Goal: Find specific page/section: Find specific page/section

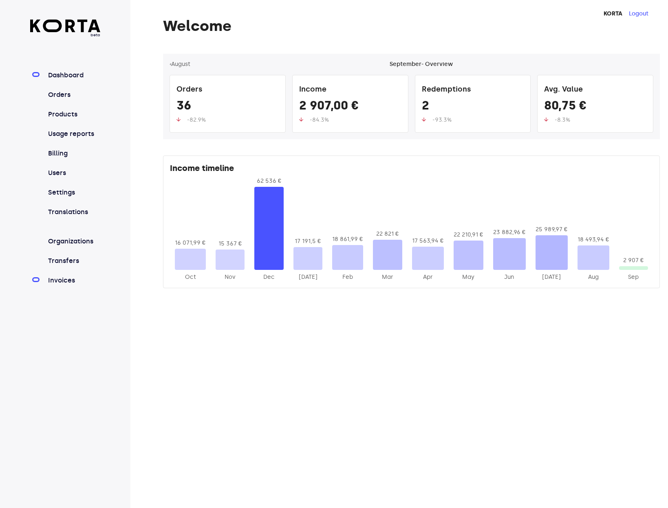
click at [63, 280] on link "Invoices" at bounding box center [73, 281] width 54 height 10
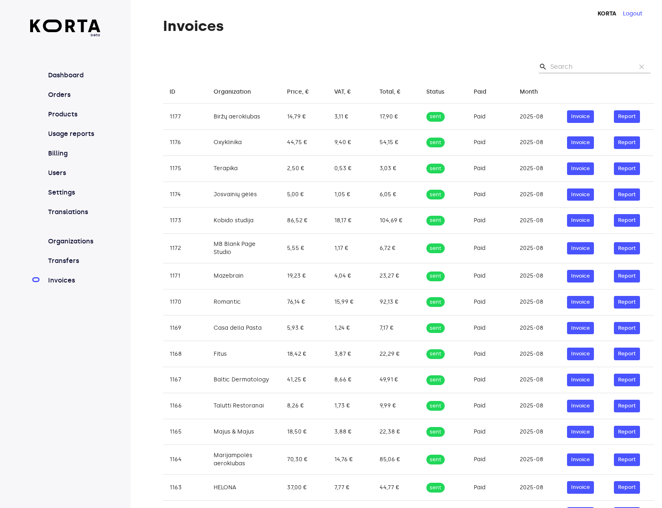
click at [474, 32] on h1 "Invoices" at bounding box center [408, 26] width 491 height 16
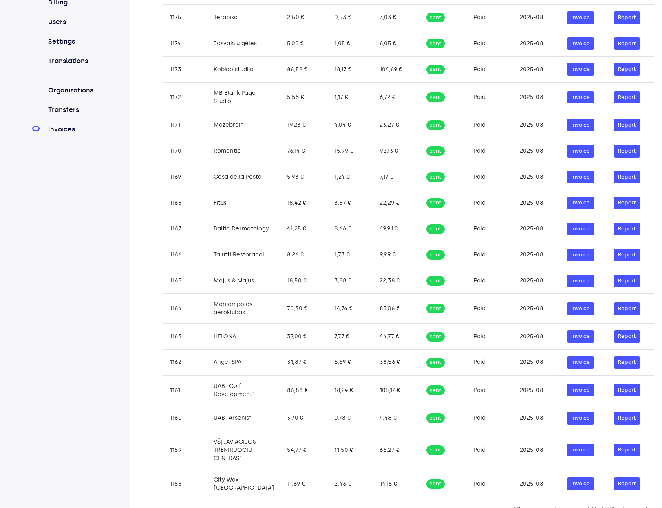
scroll to position [170, 0]
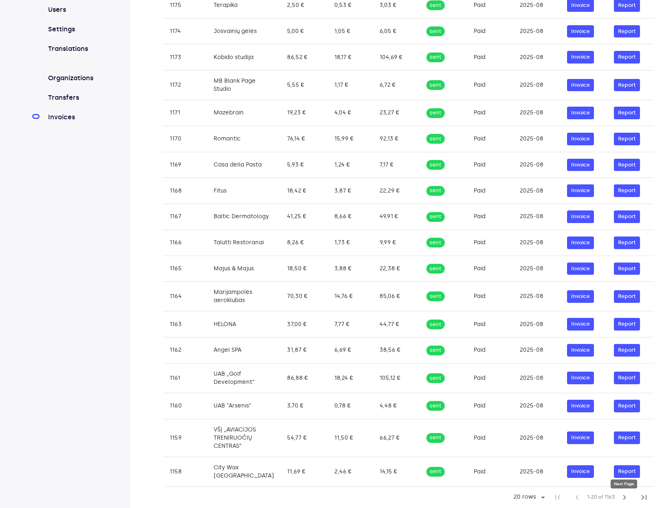
click at [625, 497] on span "chevron_right" at bounding box center [624, 498] width 10 height 10
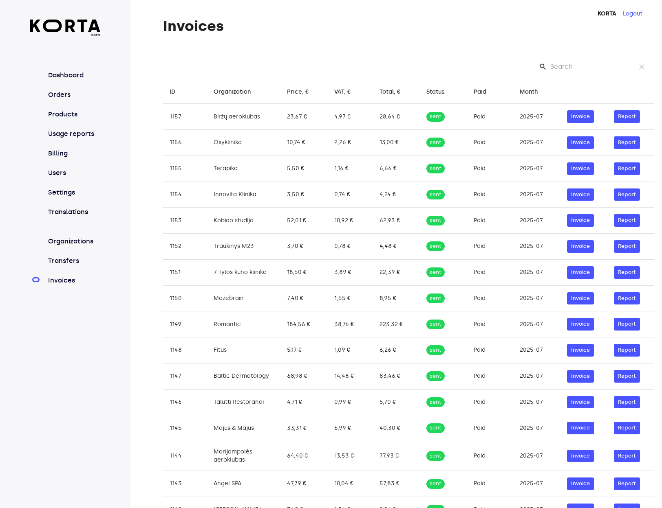
scroll to position [166, 0]
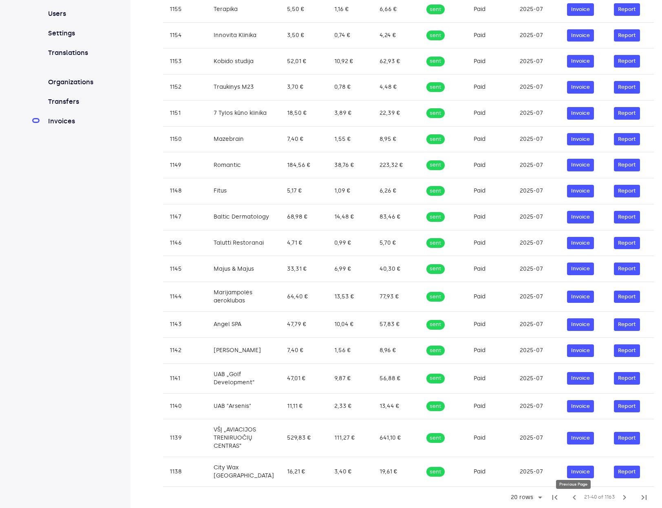
click at [577, 497] on span "chevron_left" at bounding box center [574, 498] width 10 height 10
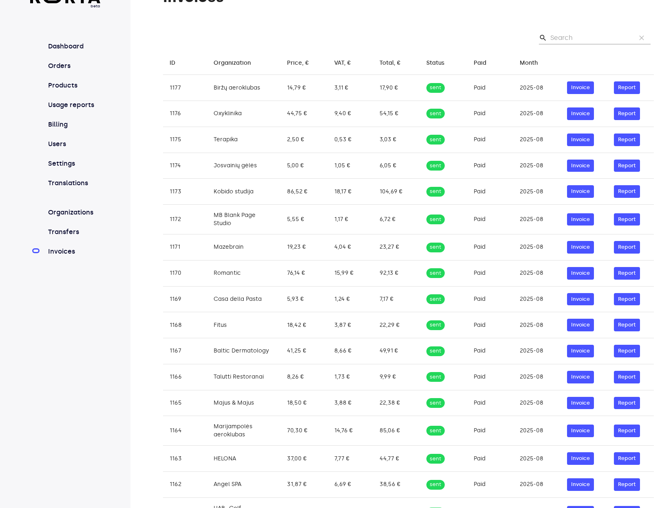
scroll to position [0, 0]
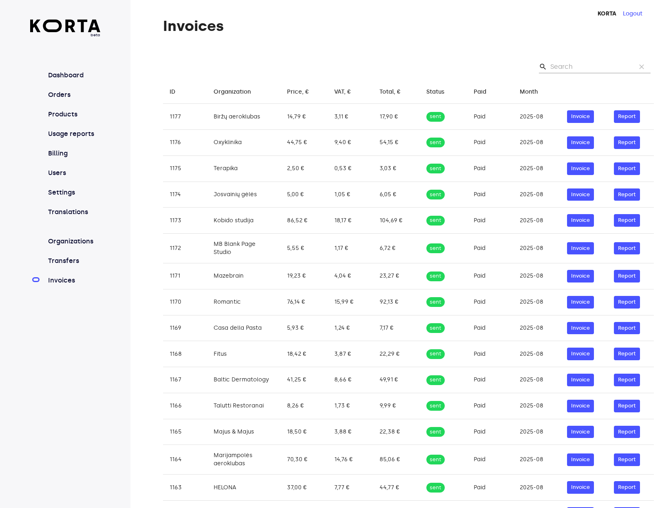
click at [337, 59] on div "search clear" at bounding box center [408, 67] width 491 height 26
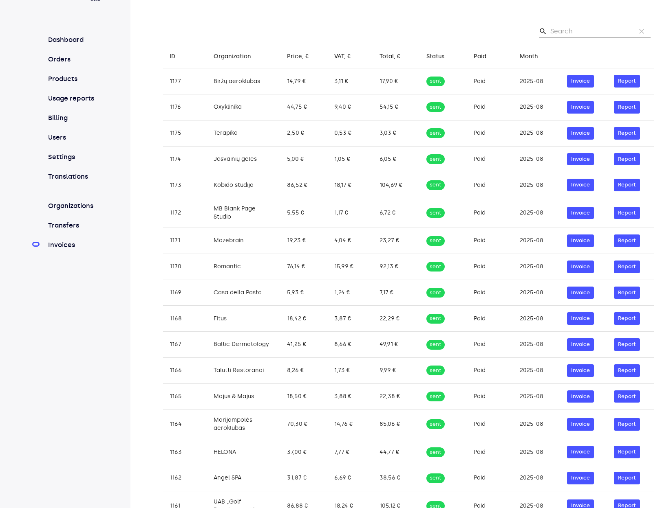
scroll to position [37, 0]
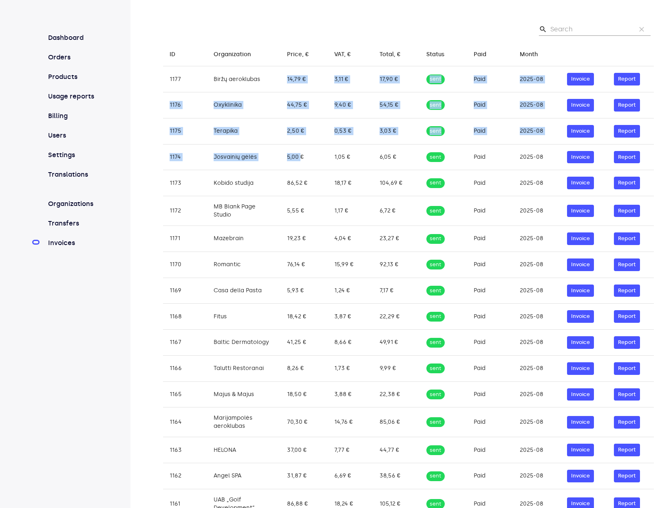
drag, startPoint x: 277, startPoint y: 79, endPoint x: 290, endPoint y: 154, distance: 76.9
click at [290, 155] on tbody "1177 Biržų aeroklubas 14,79 € 3,11 € 17,90 € sent Paid 2025-08 Invoice Report 1…" at bounding box center [408, 339] width 491 height 546
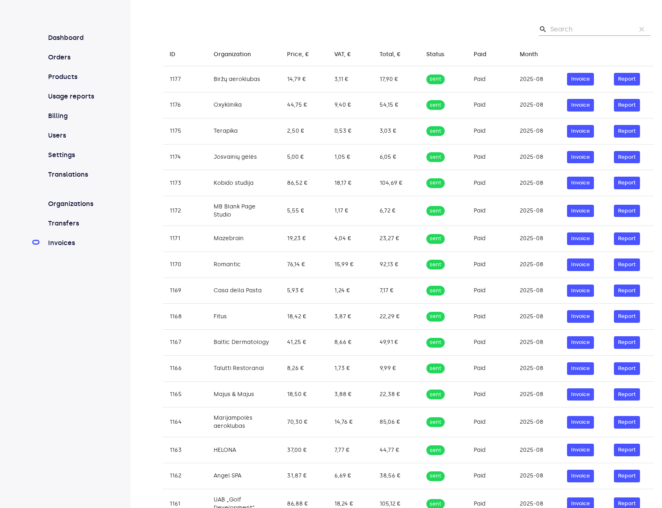
click at [292, 22] on div "search clear" at bounding box center [408, 29] width 491 height 26
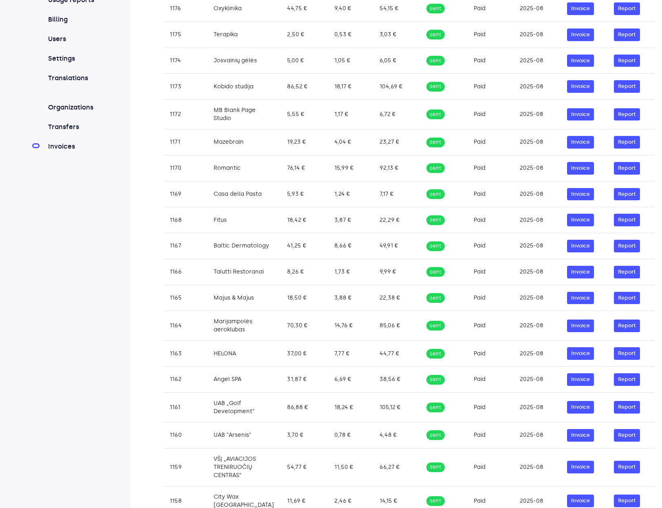
scroll to position [170, 0]
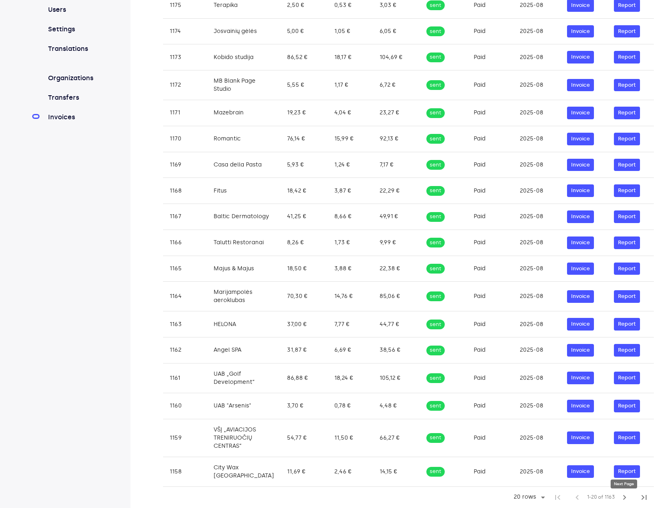
click at [622, 495] on span "chevron_right" at bounding box center [624, 498] width 10 height 10
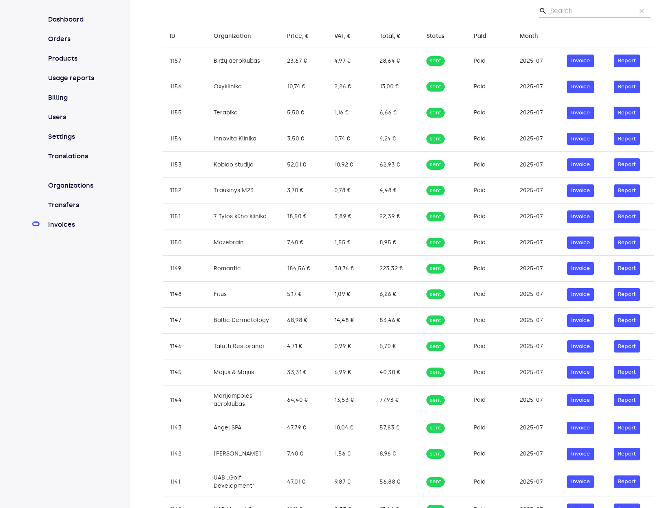
scroll to position [166, 0]
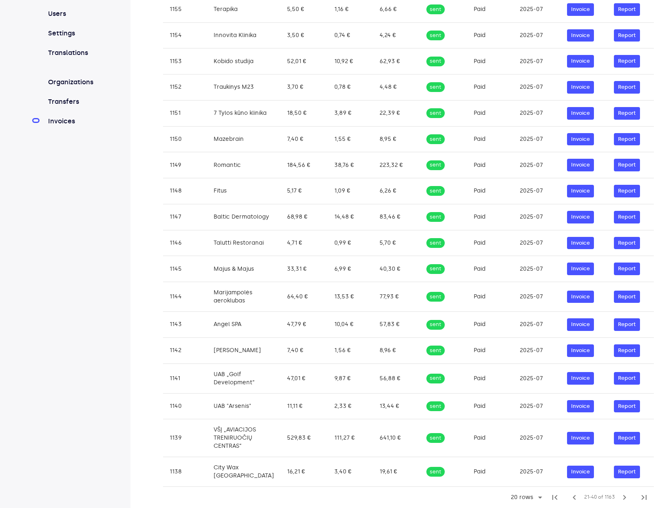
click at [574, 500] on span "chevron_left" at bounding box center [574, 498] width 10 height 10
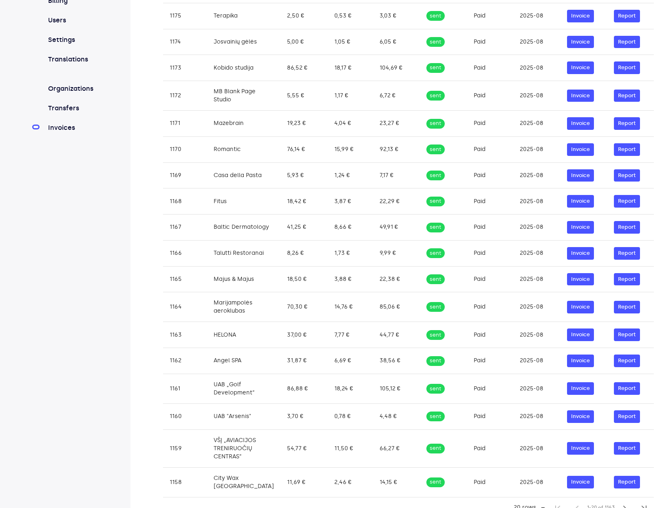
scroll to position [152, 0]
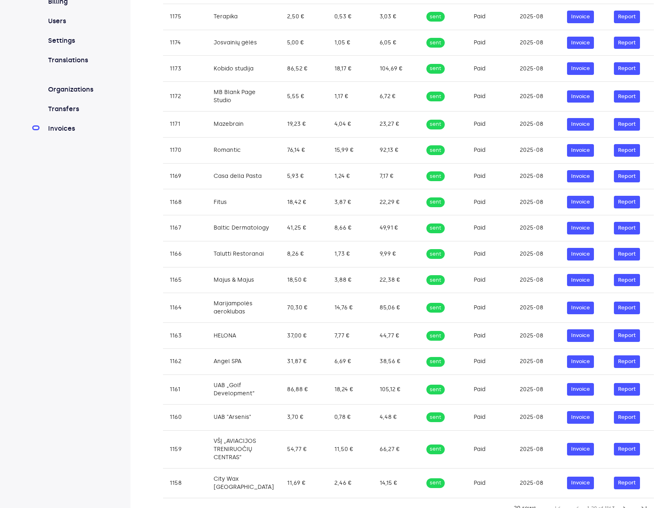
click at [76, 354] on div "beta Dashboard Orders Products Usage reports Billing Users Settings Translation…" at bounding box center [65, 184] width 130 height 672
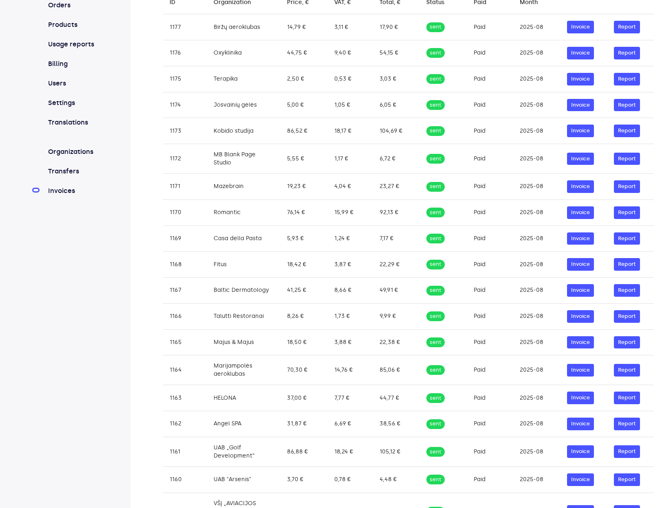
scroll to position [0, 0]
